Goal: Task Accomplishment & Management: Complete application form

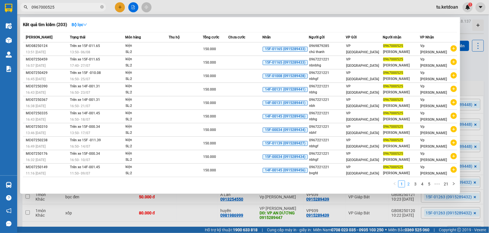
type input "0967000525"
click at [408, 182] on link "2" at bounding box center [408, 184] width 6 height 6
click at [415, 181] on link "3" at bounding box center [415, 184] width 6 height 6
click at [421, 181] on link "4" at bounding box center [422, 184] width 6 height 6
click at [423, 182] on link "5" at bounding box center [422, 184] width 6 height 6
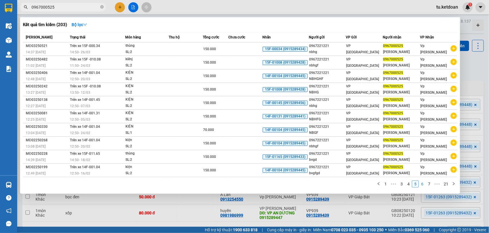
click at [423, 183] on link "6" at bounding box center [422, 184] width 6 height 6
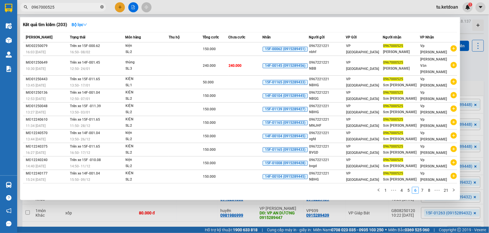
click at [102, 7] on icon "close-circle" at bounding box center [101, 6] width 3 height 3
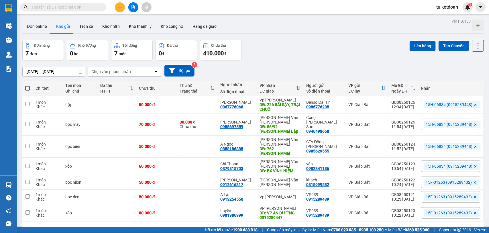
click at [95, 9] on input "text" at bounding box center [66, 7] width 68 height 6
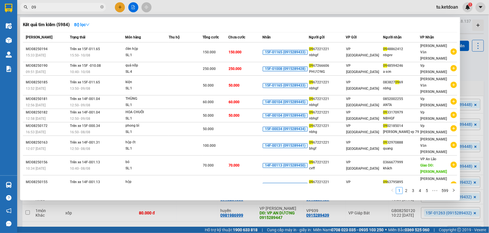
type input "0"
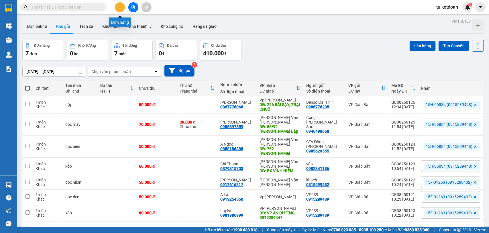
click at [120, 7] on icon "plus" at bounding box center [120, 6] width 0 height 3
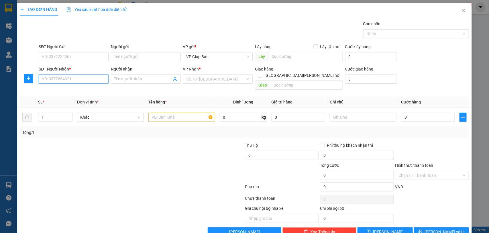
click at [61, 78] on input "SĐT Người Nhận *" at bounding box center [74, 78] width 70 height 9
type input "0967000525"
click at [69, 88] on div "0967000525 - [PERSON_NAME]" at bounding box center [73, 91] width 62 height 6
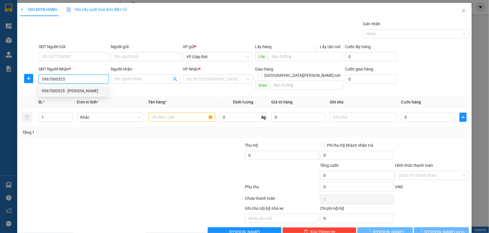
type input "[PERSON_NAME]"
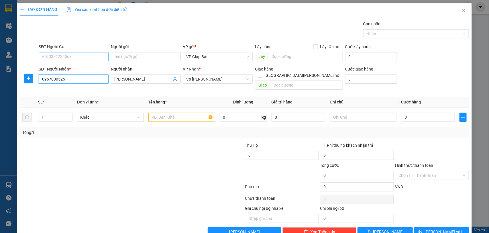
type input "0967000525"
click at [70, 56] on input "SĐT Người Gửi" at bounding box center [74, 56] width 70 height 9
click at [71, 87] on div "0915289439 - VP939" at bounding box center [73, 87] width 62 height 6
type input "0915289439"
type input "VP939"
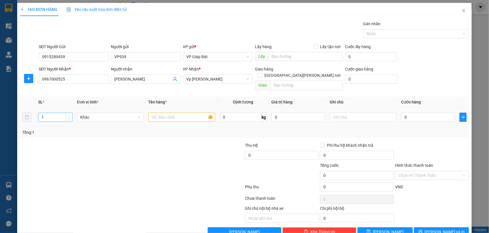
type input "2"
click at [66, 113] on span "Increase Value" at bounding box center [69, 115] width 6 height 5
click at [162, 113] on input "text" at bounding box center [181, 117] width 67 height 9
type input "hộp"
click at [407, 113] on input "0" at bounding box center [428, 117] width 54 height 9
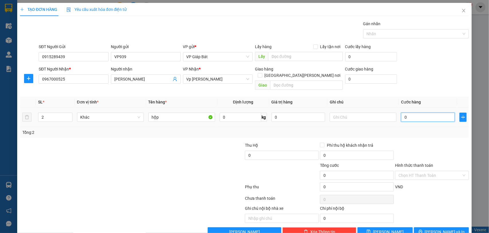
type input "7"
type input "70"
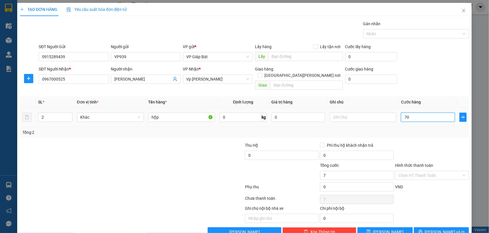
type input "70"
type input "700"
type input "7.000"
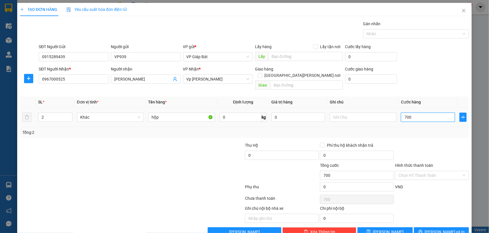
type input "7.000"
type input "70.000"
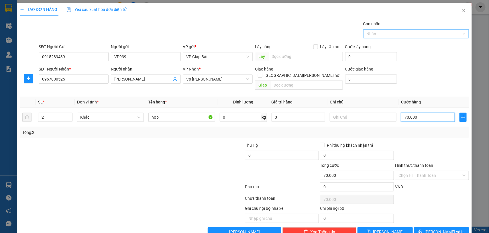
click at [374, 34] on div at bounding box center [413, 33] width 97 height 7
type input "70.000"
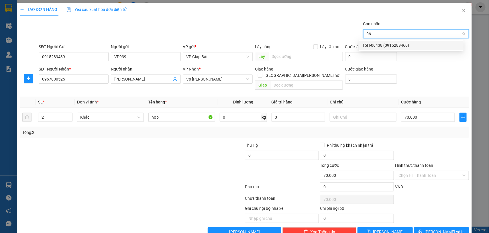
type input "064"
click at [376, 48] on div "15H-06438 (0915289460)" at bounding box center [411, 45] width 98 height 6
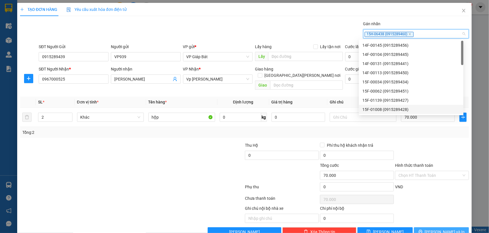
click at [430, 227] on button "[PERSON_NAME] và In" at bounding box center [441, 231] width 55 height 9
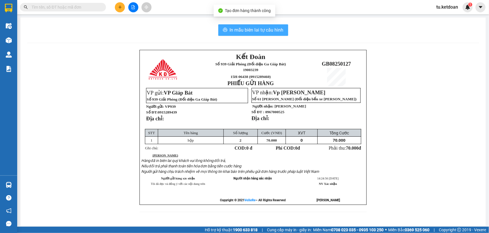
click at [241, 29] on span "In mẫu biên lai tự cấu hình" at bounding box center [257, 29] width 54 height 7
